Goal: Task Accomplishment & Management: Use online tool/utility

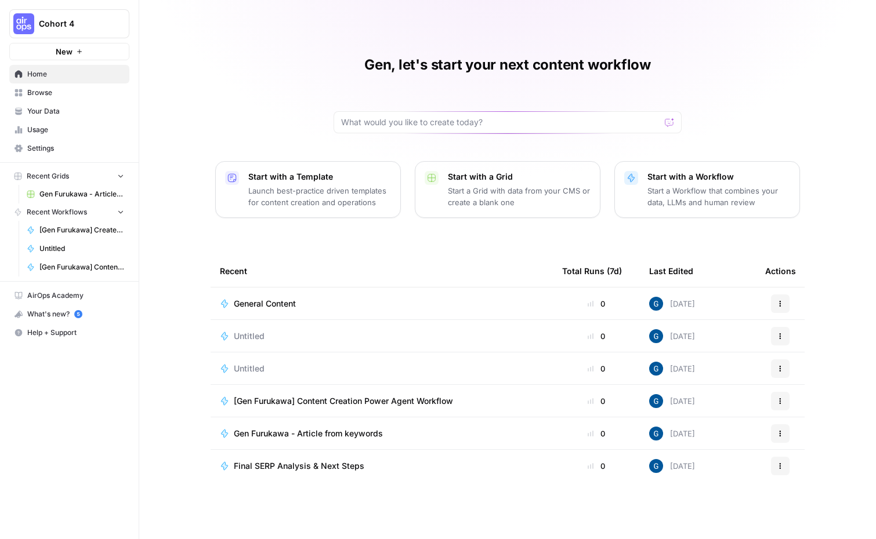
click at [276, 302] on span "General Content" at bounding box center [265, 304] width 62 height 12
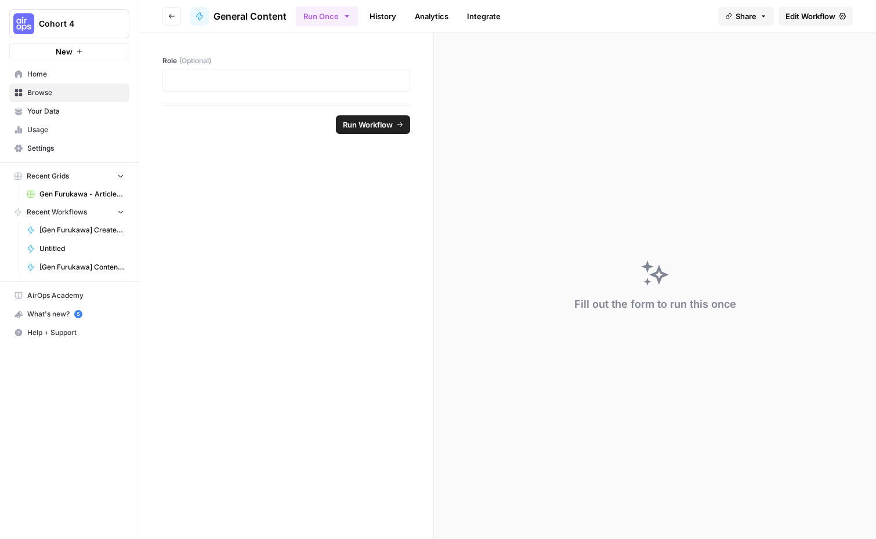
click at [806, 14] on span "Edit Workflow" at bounding box center [810, 16] width 50 height 12
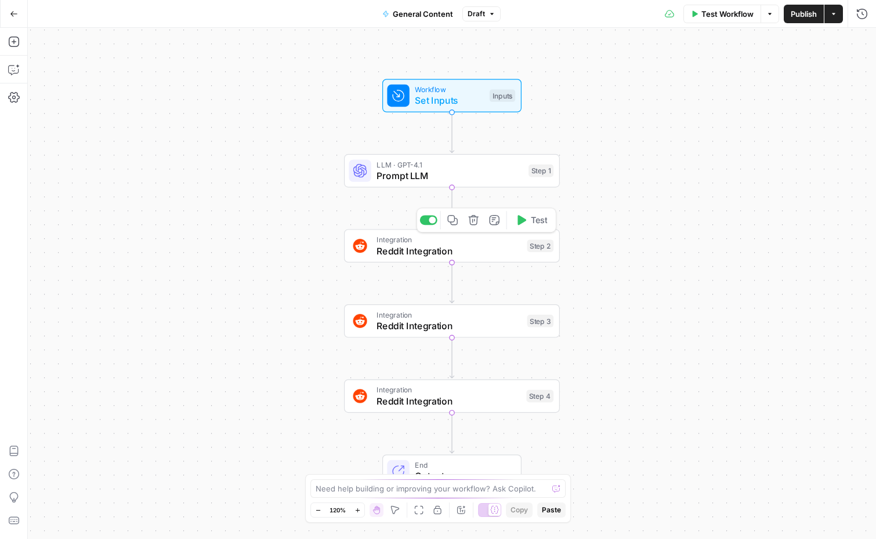
click at [476, 223] on icon "button" at bounding box center [473, 220] width 10 height 10
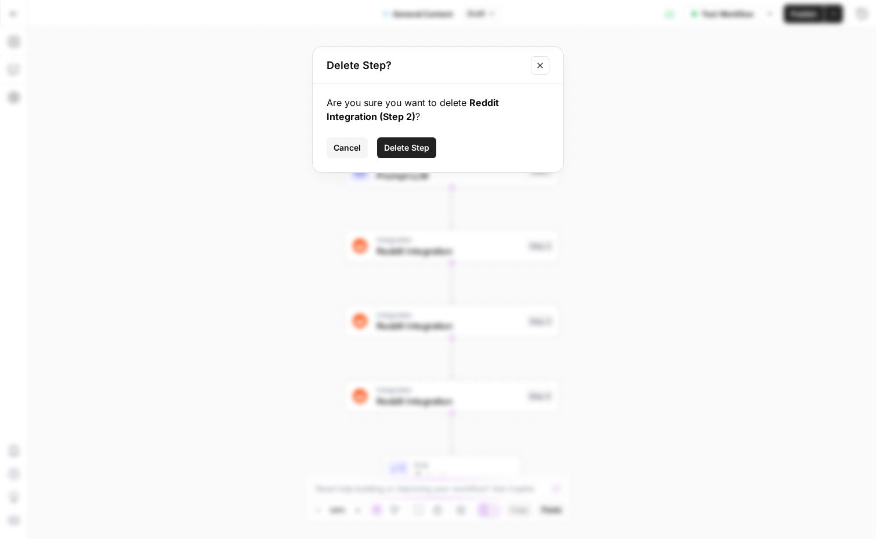
click at [423, 148] on span "Delete Step" at bounding box center [406, 148] width 45 height 12
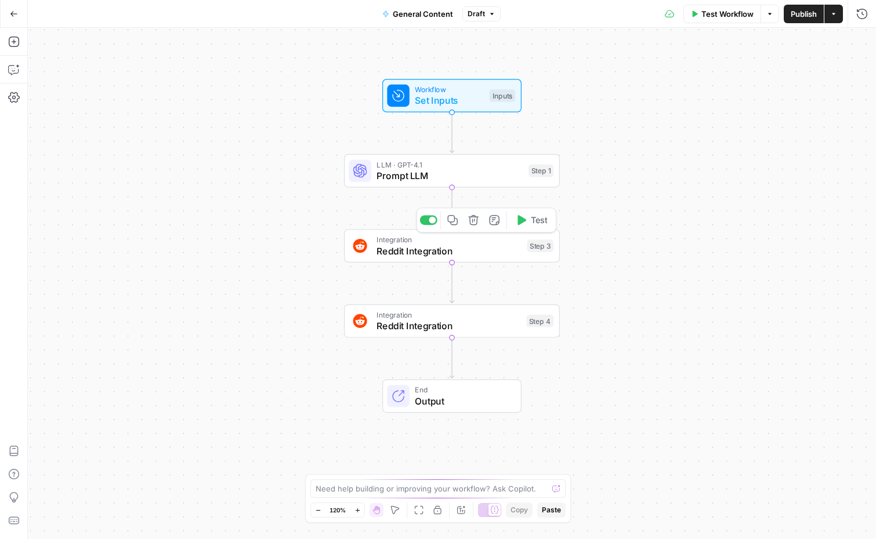
click at [471, 227] on button "Delete step" at bounding box center [474, 220] width 18 height 18
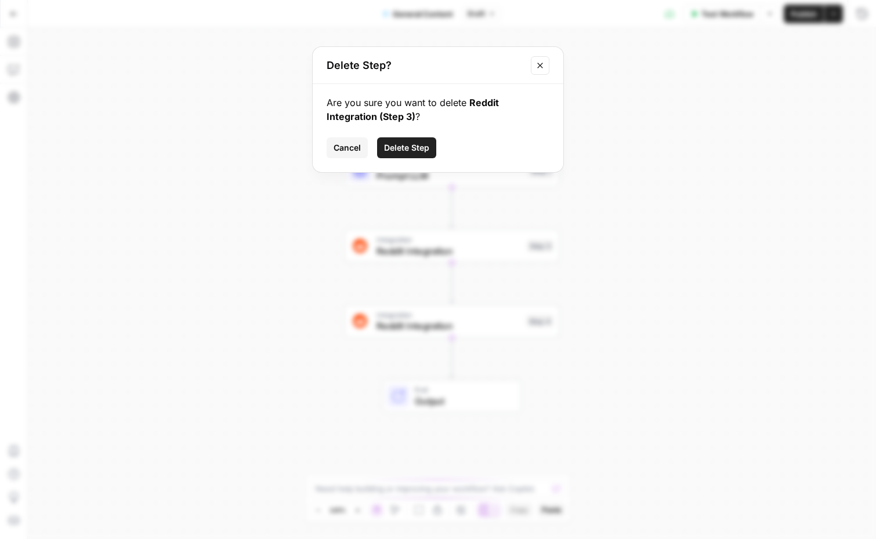
click at [410, 150] on span "Delete Step" at bounding box center [406, 148] width 45 height 12
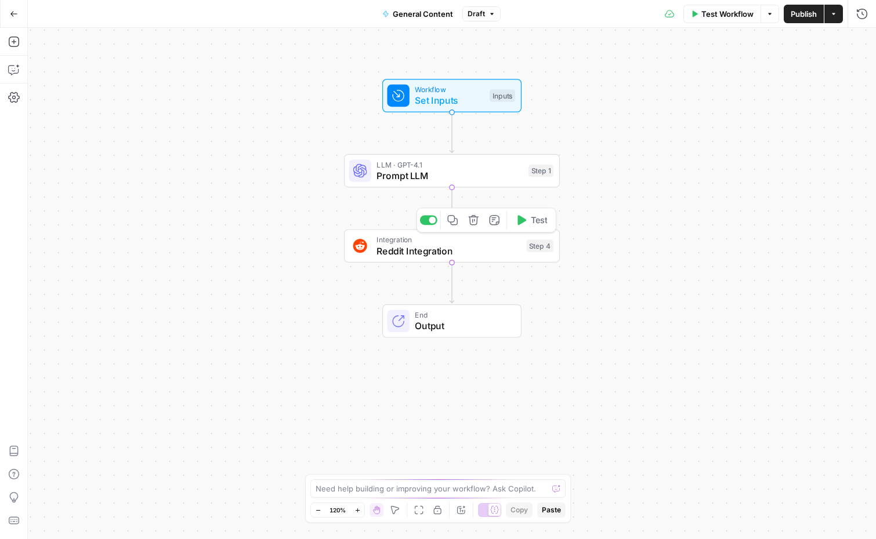
click at [473, 221] on icon "button" at bounding box center [473, 220] width 10 height 10
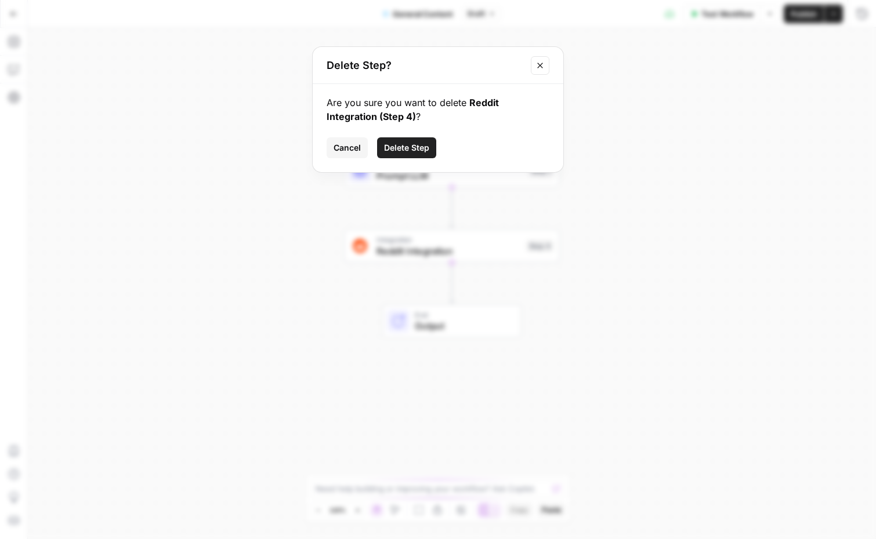
click at [389, 132] on div "Are you sure you want to delete Reddit Integration (Step 4) ? Cancel Delete Step" at bounding box center [438, 128] width 251 height 88
click at [398, 146] on span "Delete Step" at bounding box center [406, 148] width 45 height 12
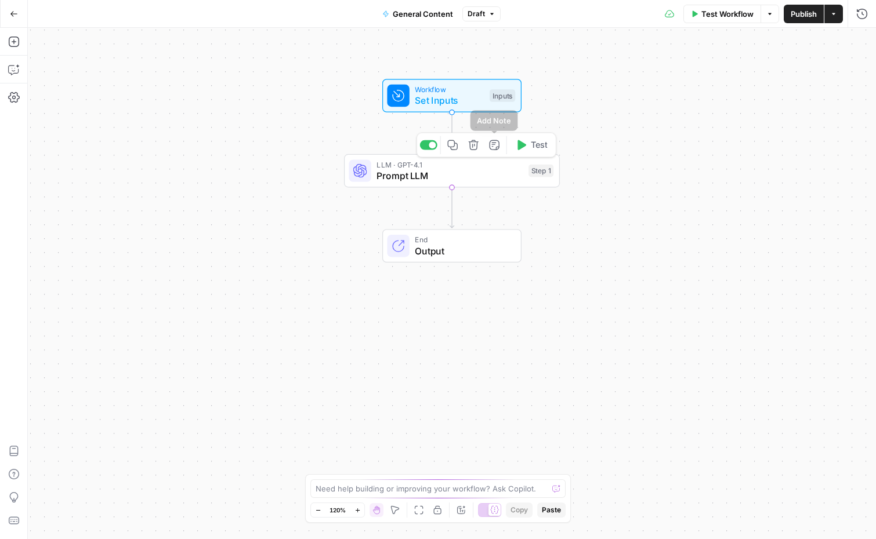
click at [473, 143] on icon "button" at bounding box center [473, 145] width 11 height 11
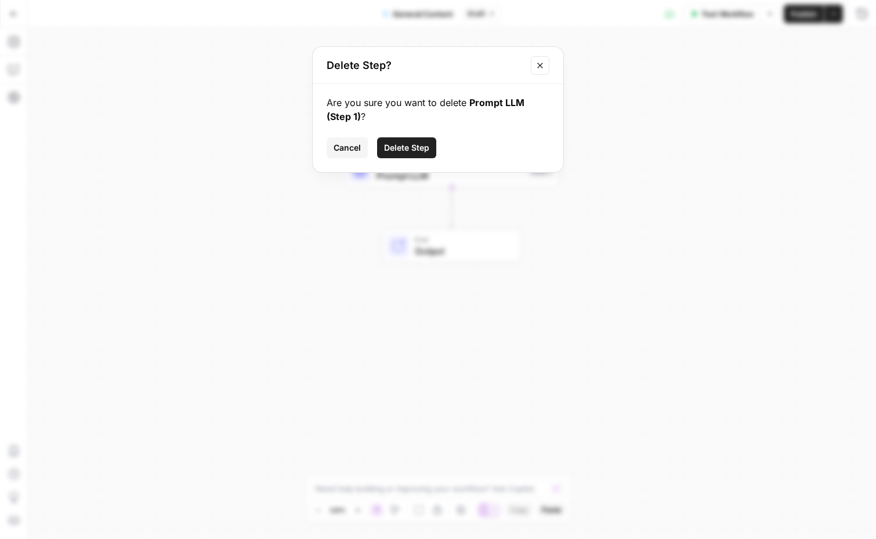
click at [423, 144] on span "Delete Step" at bounding box center [406, 148] width 45 height 12
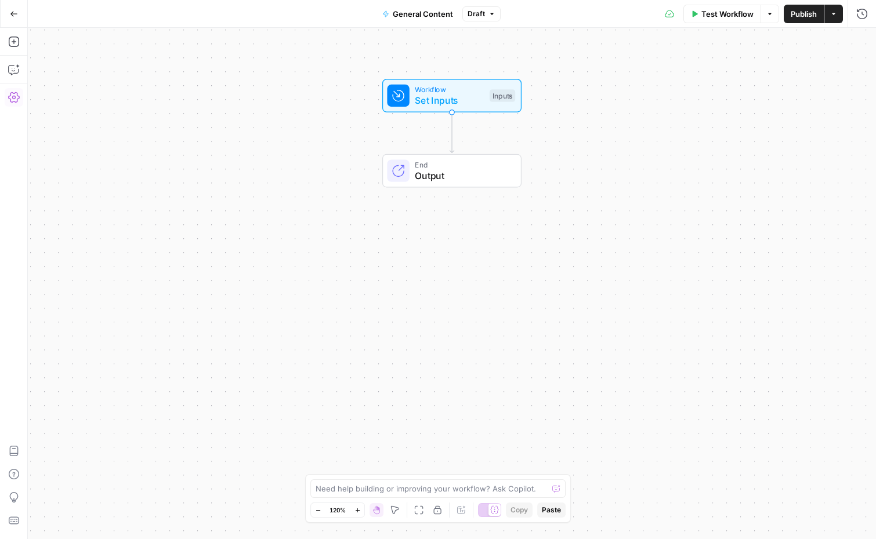
click at [12, 102] on icon "button" at bounding box center [14, 97] width 12 height 10
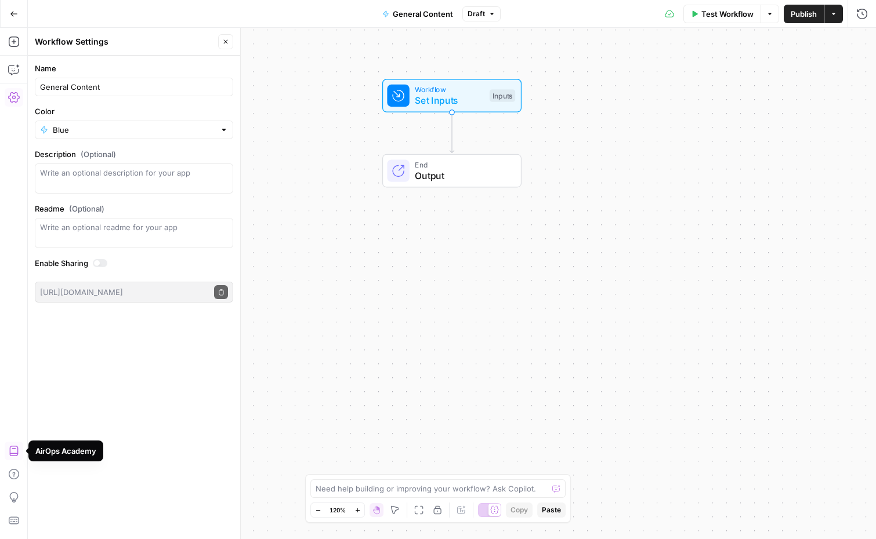
click at [221, 48] on button "Close" at bounding box center [225, 41] width 15 height 15
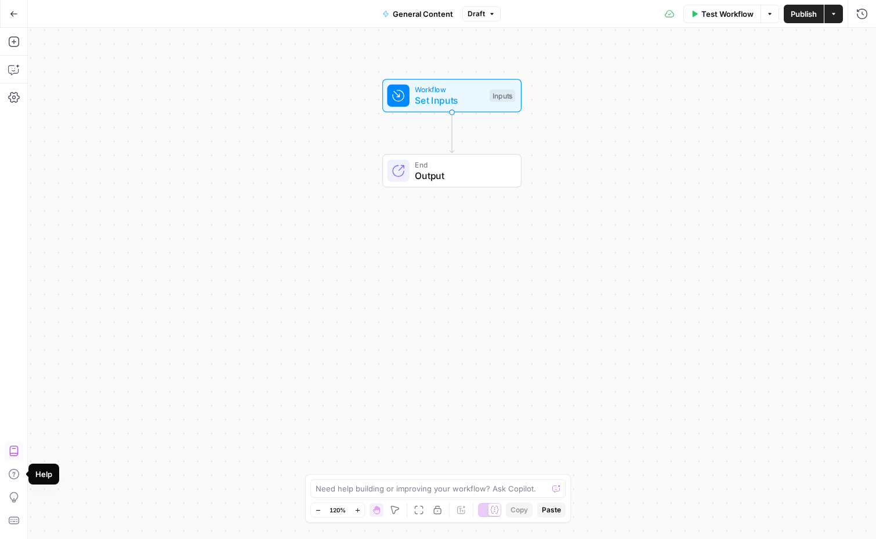
click at [332, 191] on div "Workflow Set Inputs Inputs End Output" at bounding box center [452, 284] width 848 height 512
click at [19, 36] on icon "button" at bounding box center [14, 42] width 12 height 12
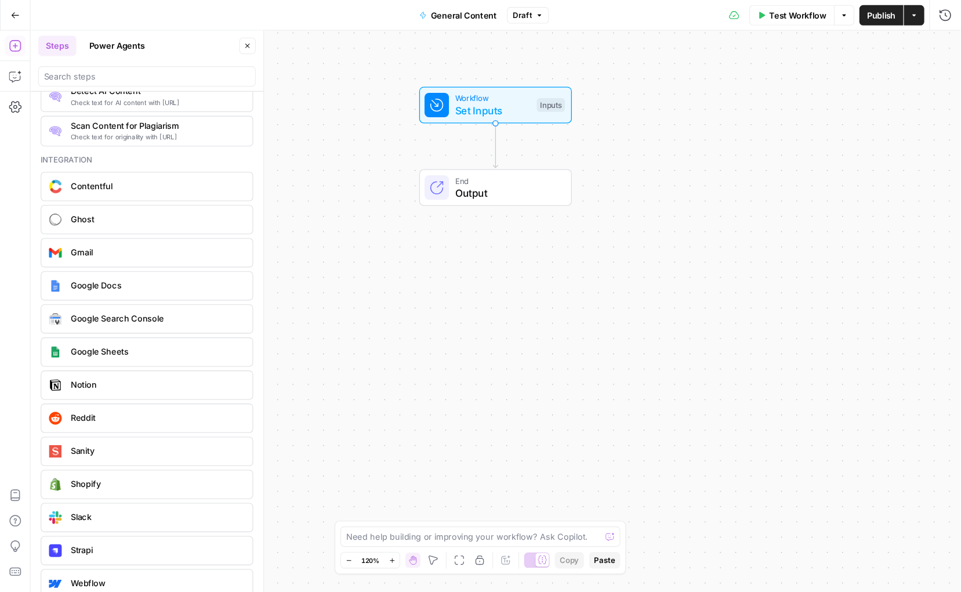
scroll to position [2072, 0]
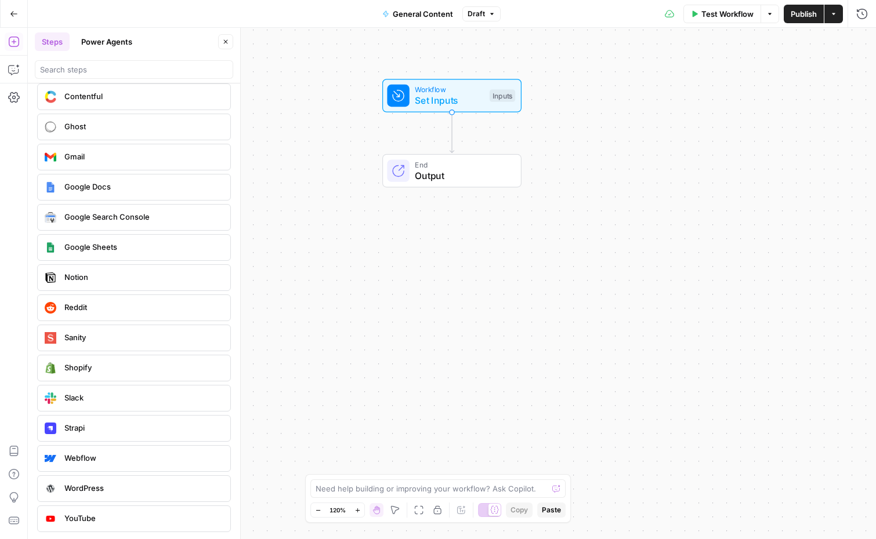
click at [223, 41] on icon "button" at bounding box center [225, 41] width 7 height 7
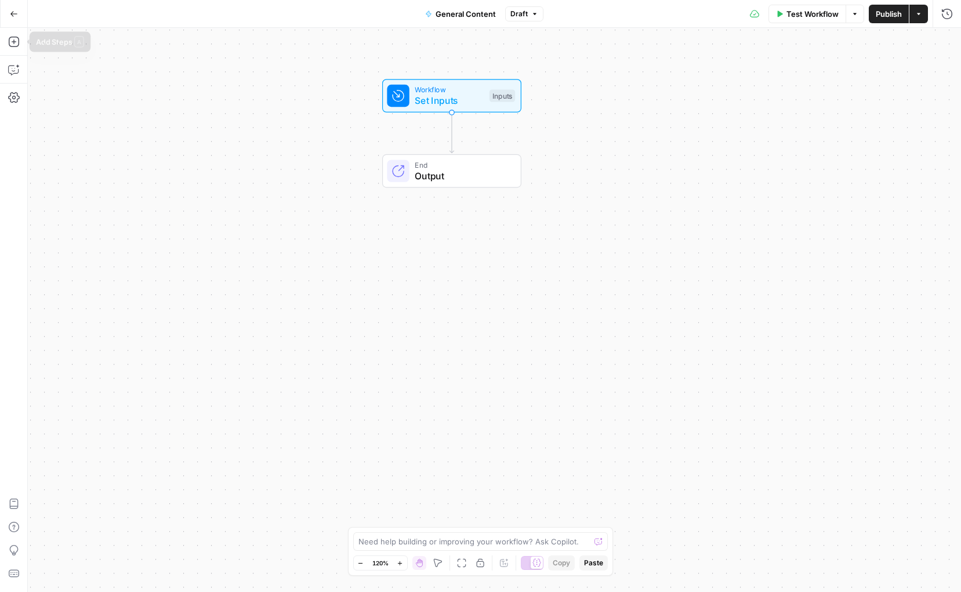
click at [13, 10] on icon "button" at bounding box center [14, 14] width 8 height 8
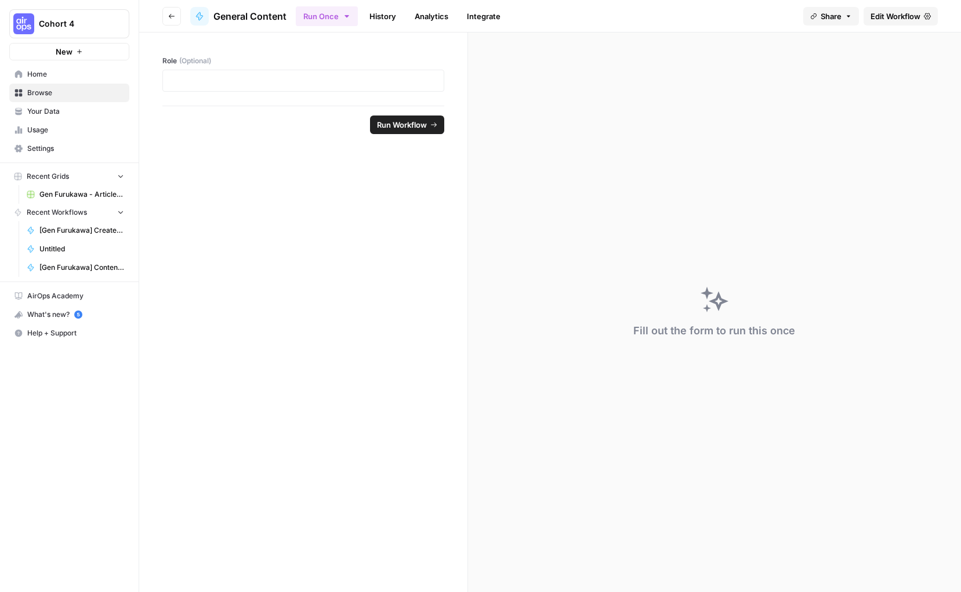
click at [875, 10] on span "Edit Workflow" at bounding box center [896, 16] width 50 height 12
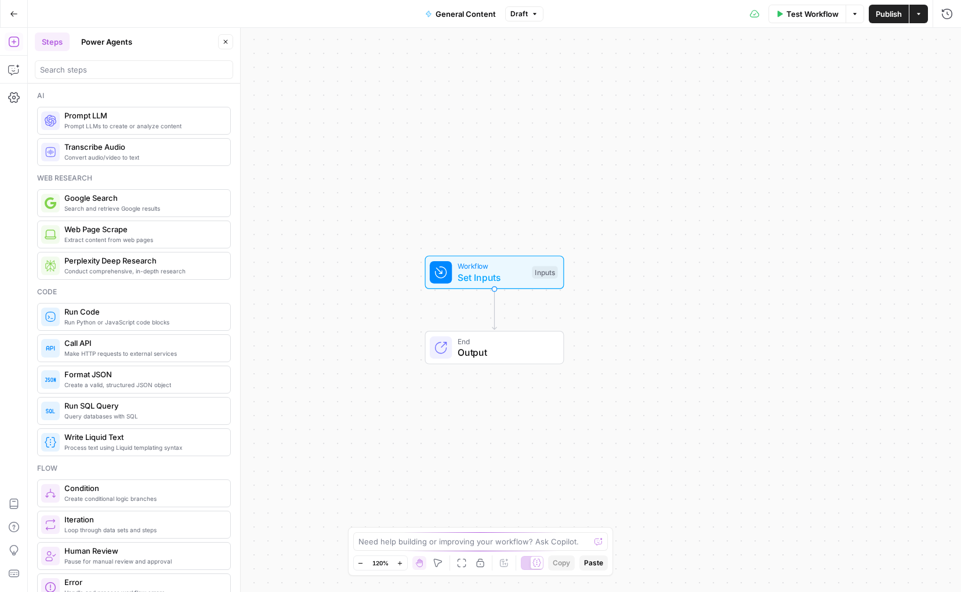
click at [875, 13] on icon "button" at bounding box center [918, 13] width 7 height 7
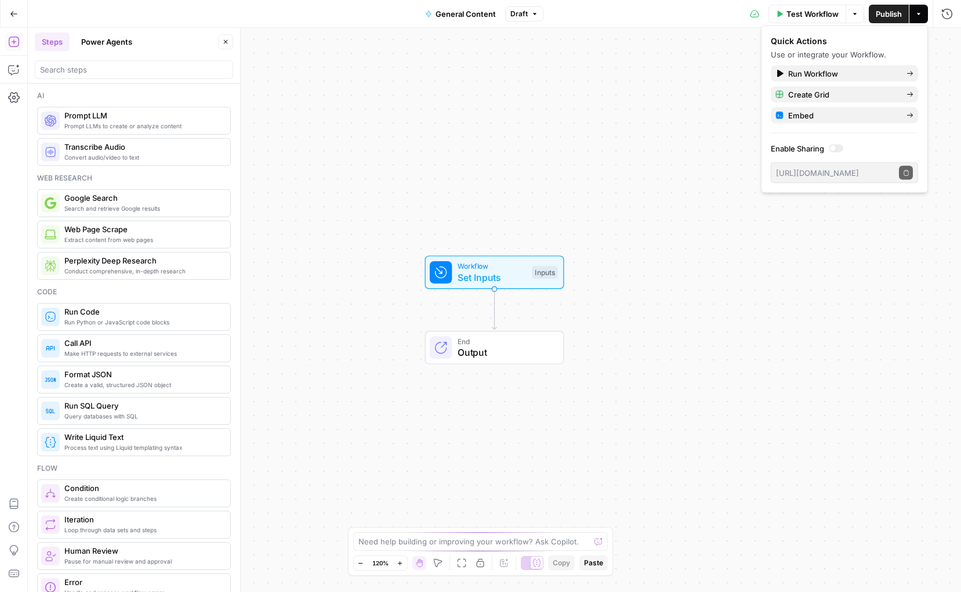
click at [875, 13] on icon "button" at bounding box center [918, 13] width 7 height 7
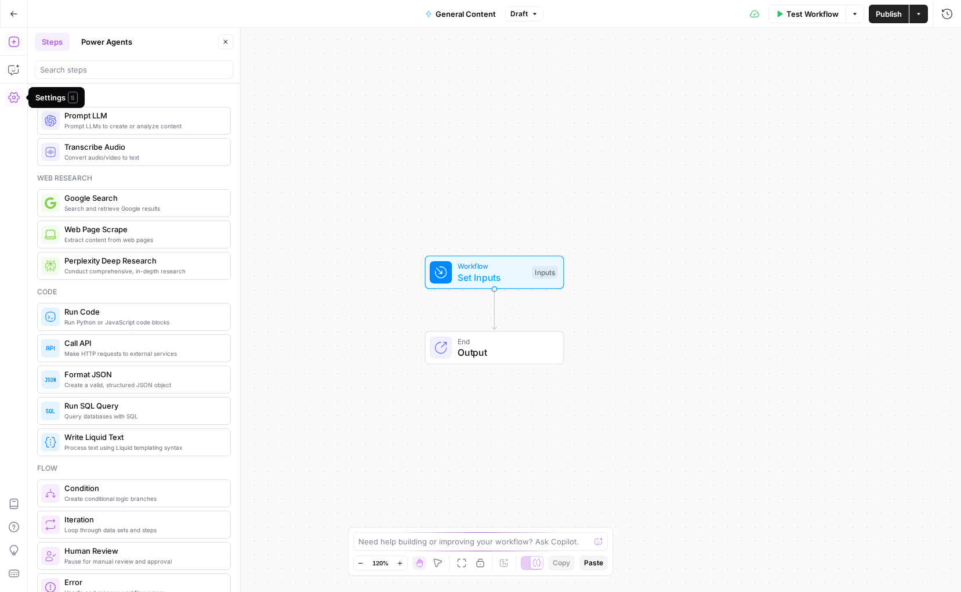
click at [9, 98] on icon "button" at bounding box center [14, 97] width 12 height 10
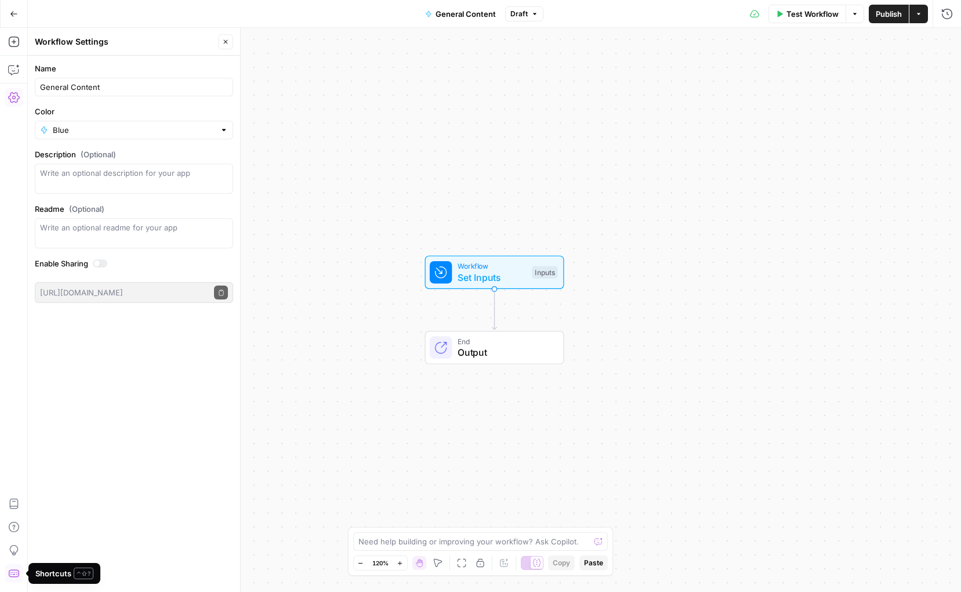
click at [16, 539] on icon "button" at bounding box center [14, 573] width 12 height 12
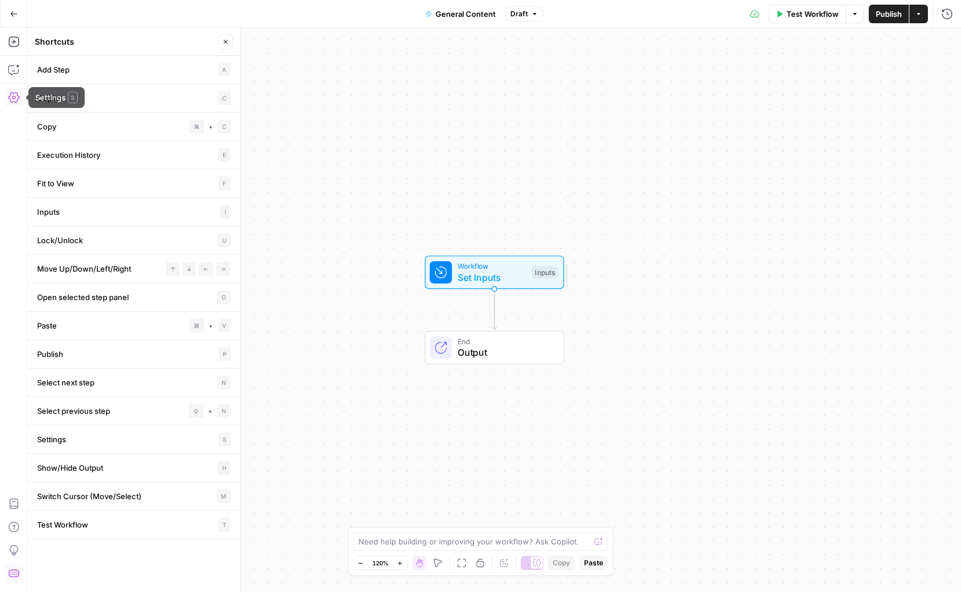
click at [8, 97] on icon "button" at bounding box center [14, 97] width 12 height 10
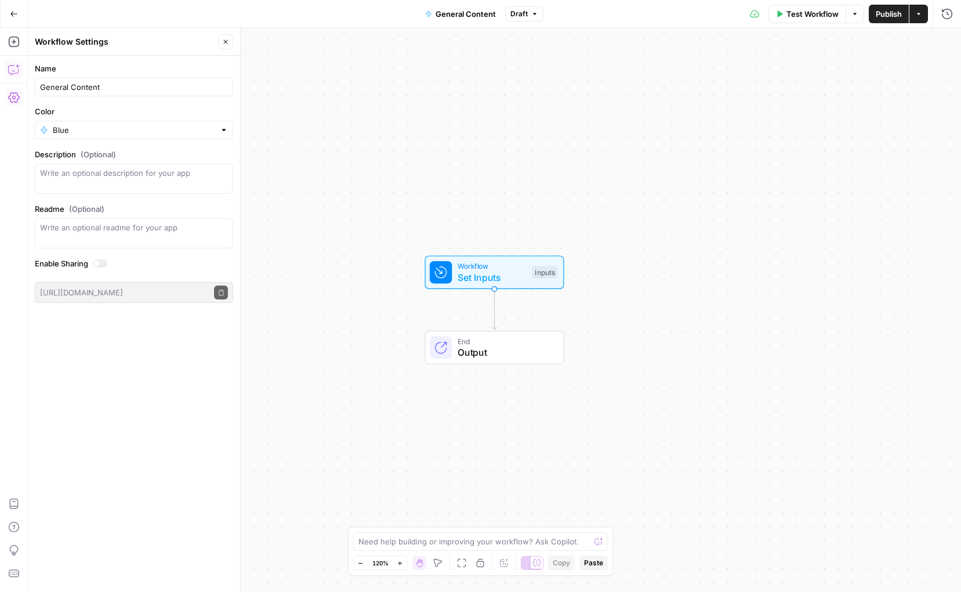
click at [19, 71] on icon "button" at bounding box center [14, 70] width 12 height 12
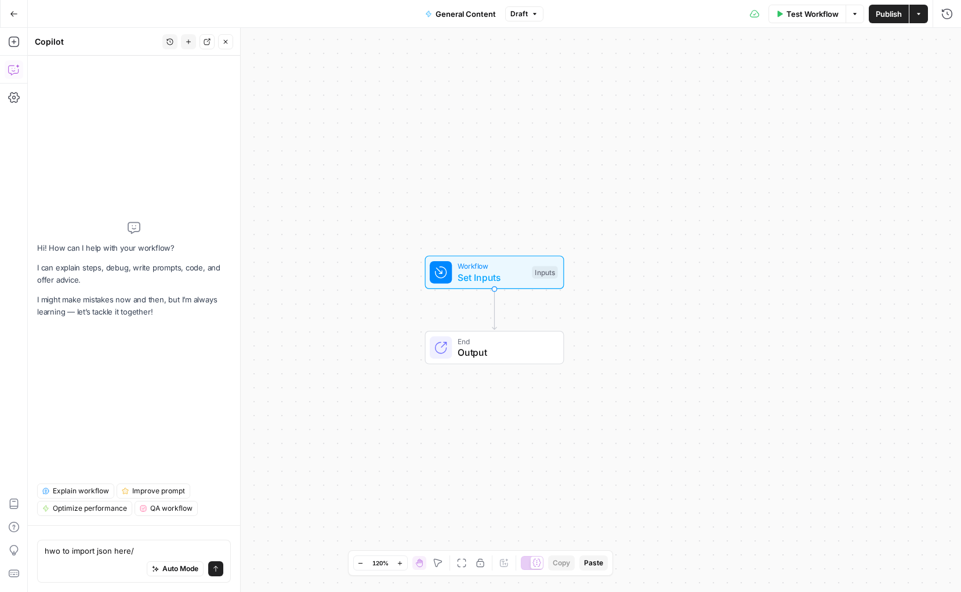
type textarea "hwo to import json here/"
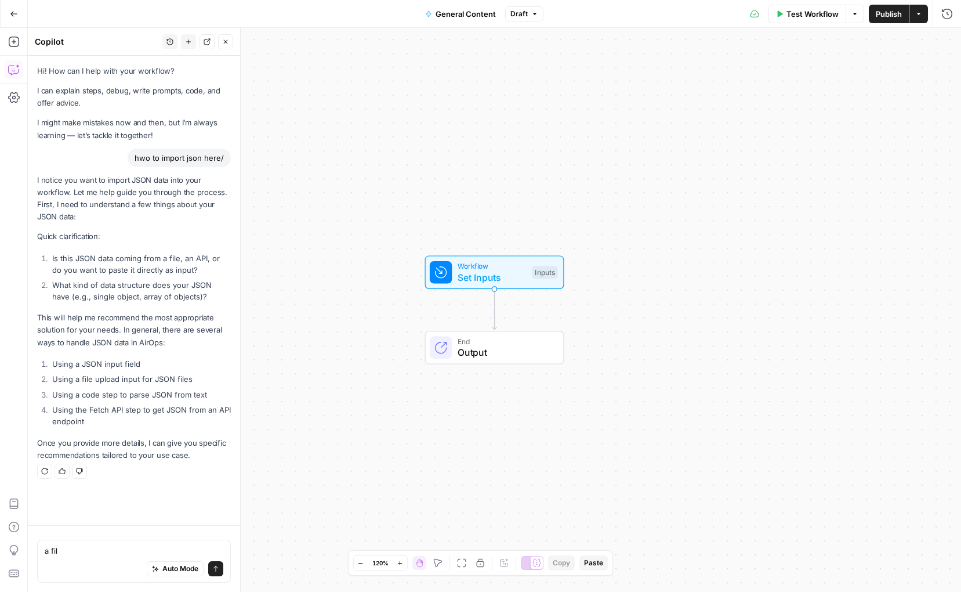
type textarea "a file"
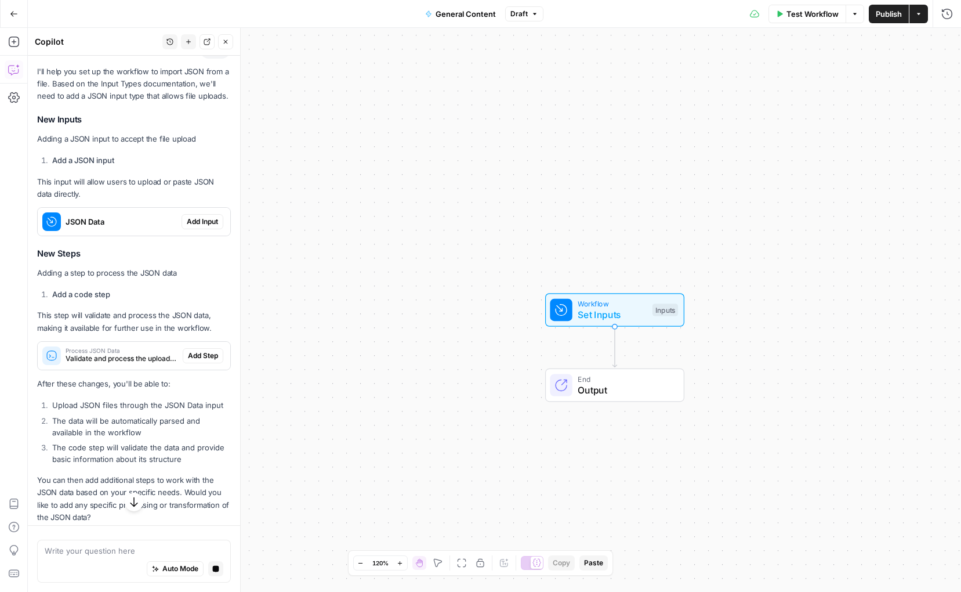
scroll to position [474, 0]
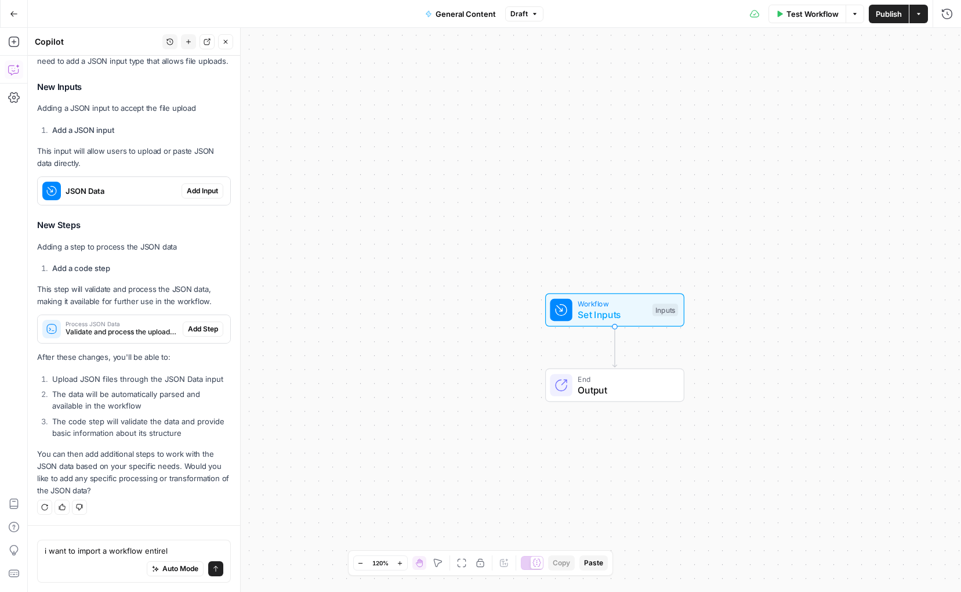
type textarea "i want to import a workflow entirely"
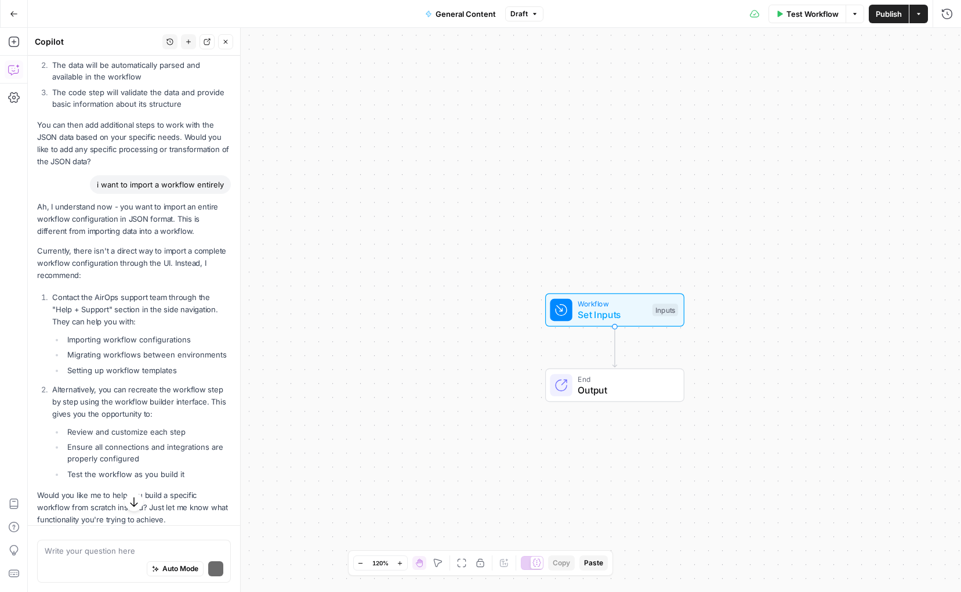
scroll to position [790, 0]
click at [8, 17] on button "Go Back" at bounding box center [13, 13] width 21 height 21
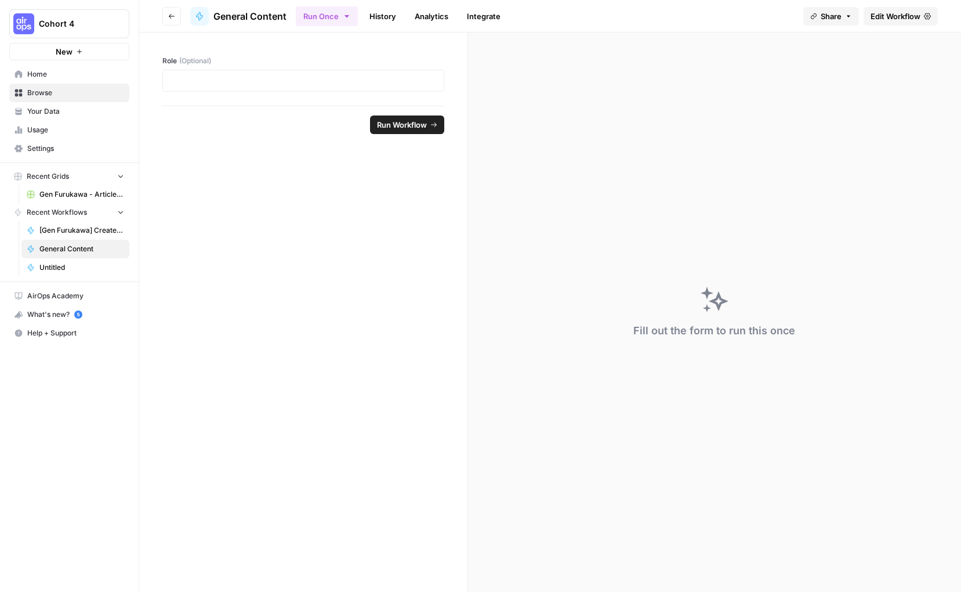
click at [73, 223] on link "[Gen Furukawa] Create LLM Outline" at bounding box center [75, 230] width 108 height 19
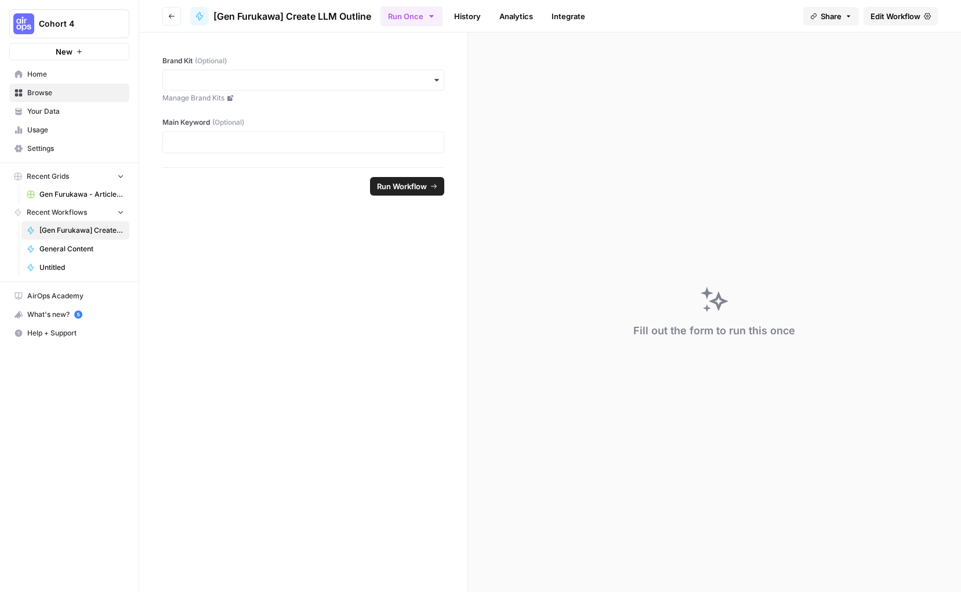
click at [875, 1] on header "Go back [Gen [PERSON_NAME]] Create LLM Outline Run Once History Analytics Integ…" at bounding box center [550, 16] width 822 height 32
click at [875, 18] on span "Edit Workflow" at bounding box center [896, 16] width 50 height 12
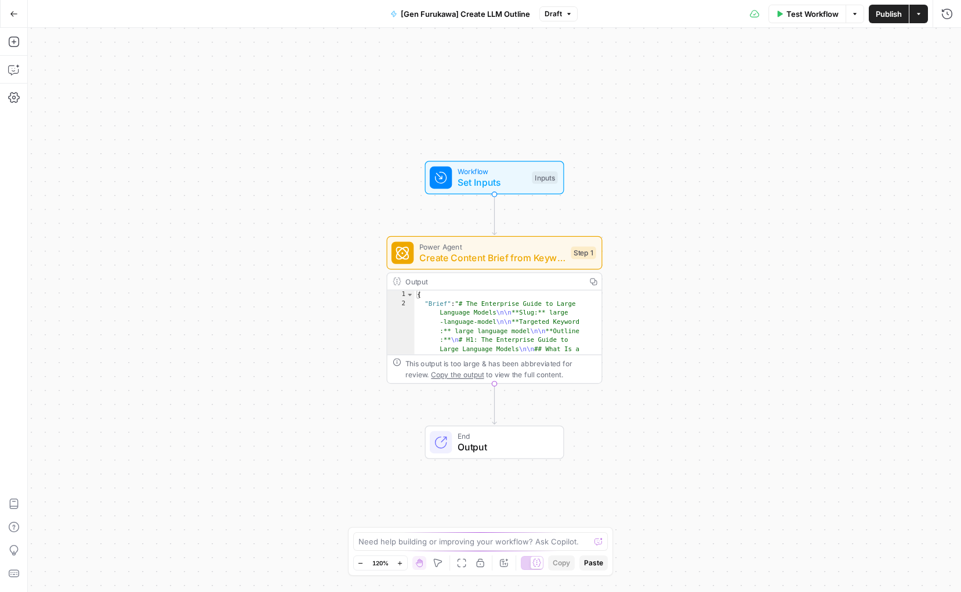
click at [194, 158] on div "Workflow Set Inputs Inputs Power Agent Create Content Brief from Keyword - Fork…" at bounding box center [494, 310] width 933 height 564
click at [875, 10] on icon "button" at bounding box center [918, 13] width 7 height 7
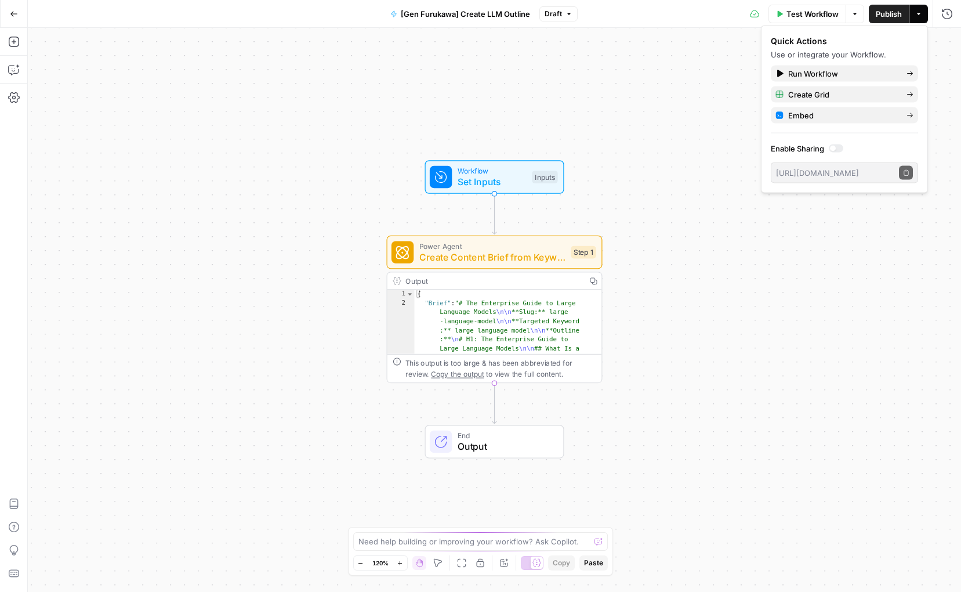
click at [856, 12] on icon "button" at bounding box center [854, 13] width 7 height 7
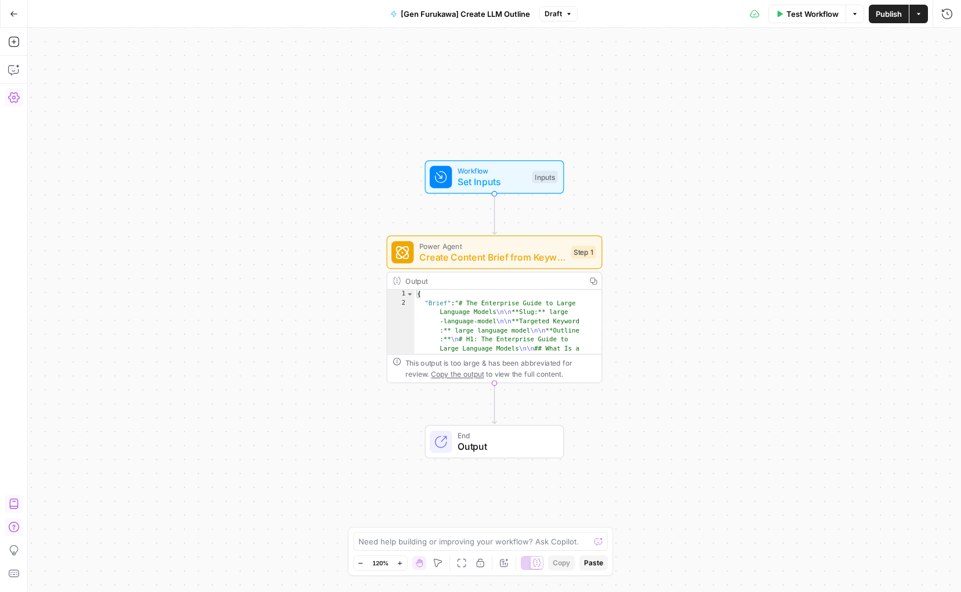
click at [19, 102] on icon "button" at bounding box center [14, 98] width 12 height 12
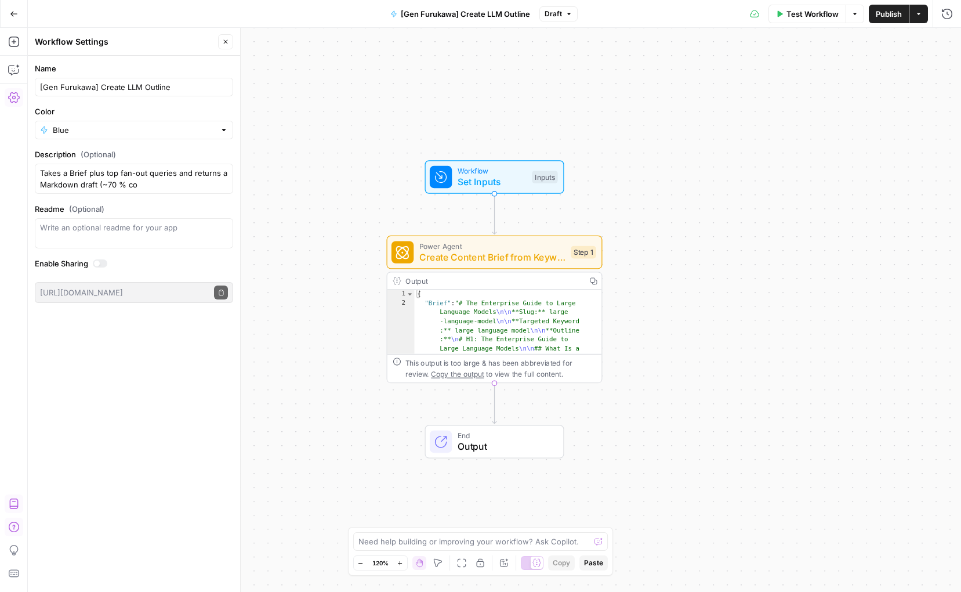
click at [16, 20] on button "Go Back" at bounding box center [13, 13] width 21 height 21
